Goal: Task Accomplishment & Management: Use online tool/utility

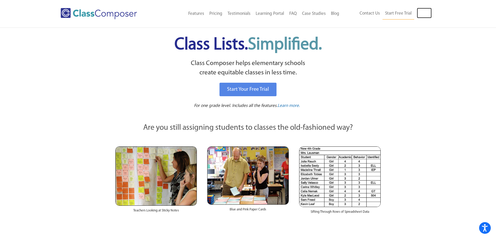
click at [422, 14] on link "Log In" at bounding box center [424, 13] width 15 height 10
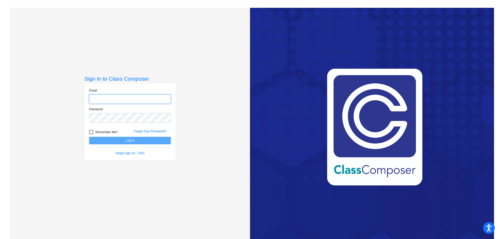
type input "mdolot@cvs.k12.mi.us"
click at [161, 142] on button "Log In" at bounding box center [130, 141] width 82 height 8
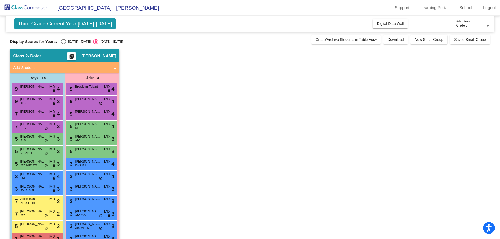
click at [51, 23] on span "Third Grade Current Year 2024-2025" at bounding box center [65, 23] width 102 height 11
click at [389, 24] on span "Digital Data Wall" at bounding box center [390, 24] width 27 height 4
click at [467, 26] on span "Grade 3" at bounding box center [461, 26] width 11 height 4
click at [467, 26] on span "Grade 3" at bounding box center [473, 25] width 34 height 9
